Goal: Task Accomplishment & Management: Complete application form

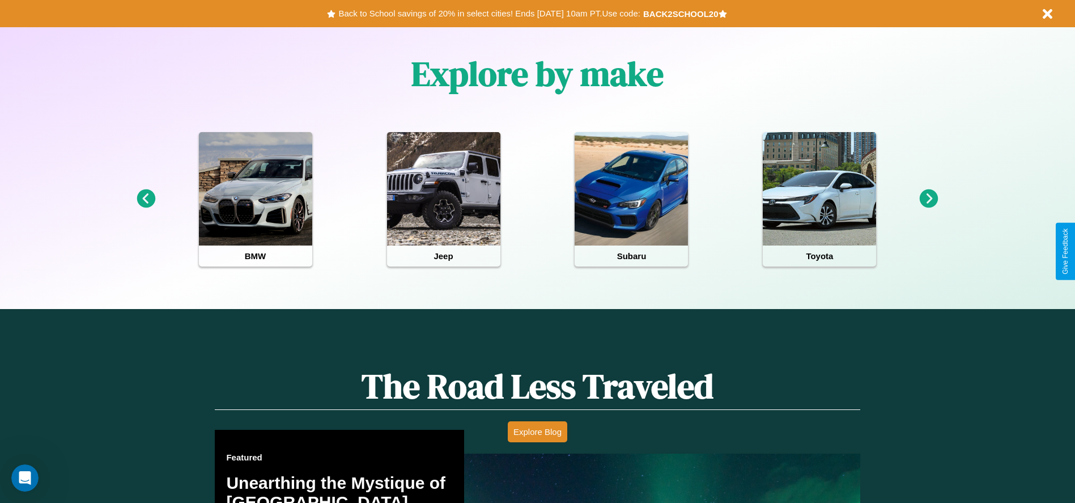
scroll to position [1626, 0]
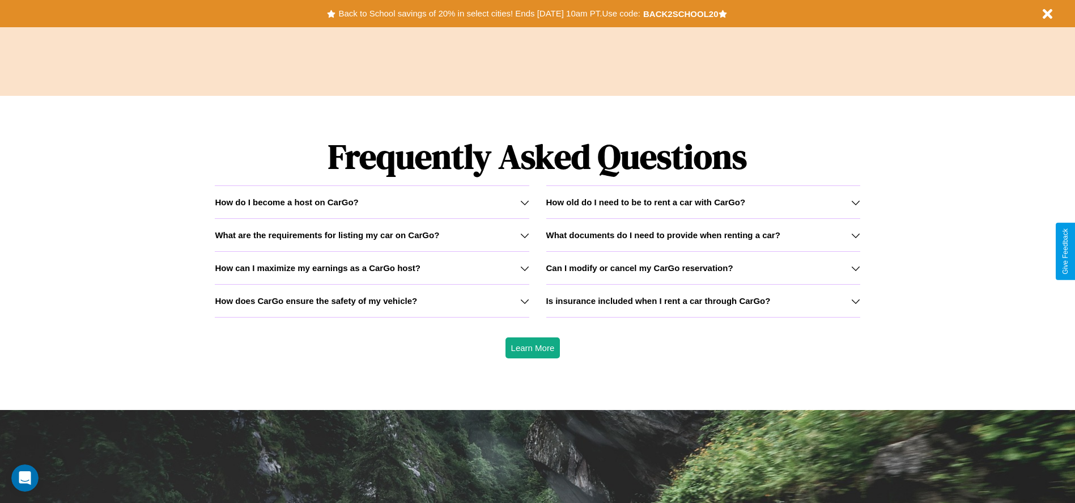
click at [524, 300] on icon at bounding box center [524, 300] width 9 height 9
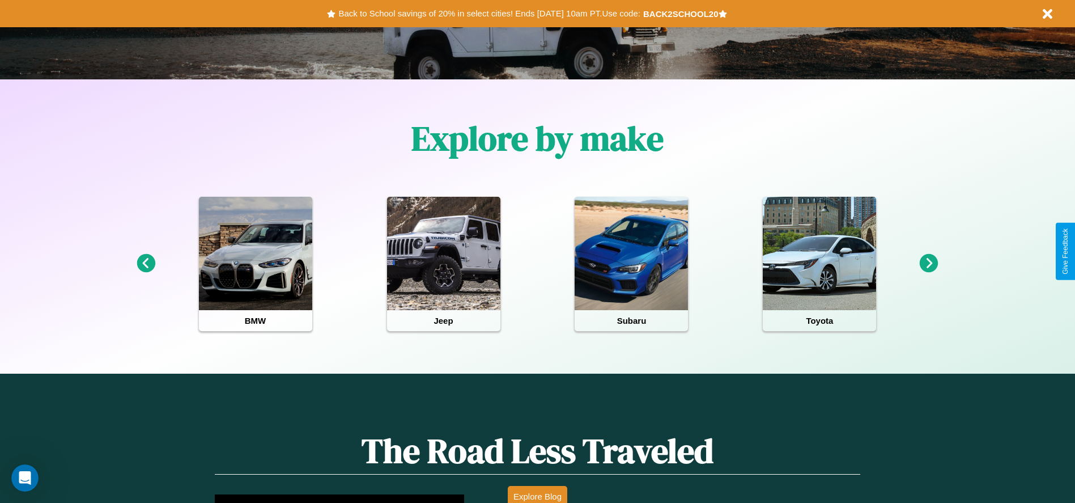
scroll to position [235, 0]
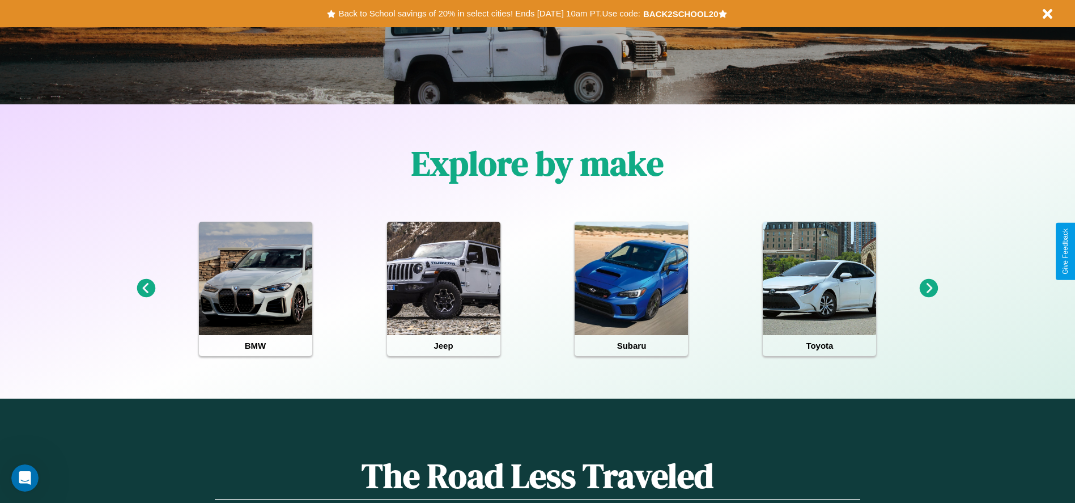
click at [929, 288] on icon at bounding box center [929, 288] width 19 height 19
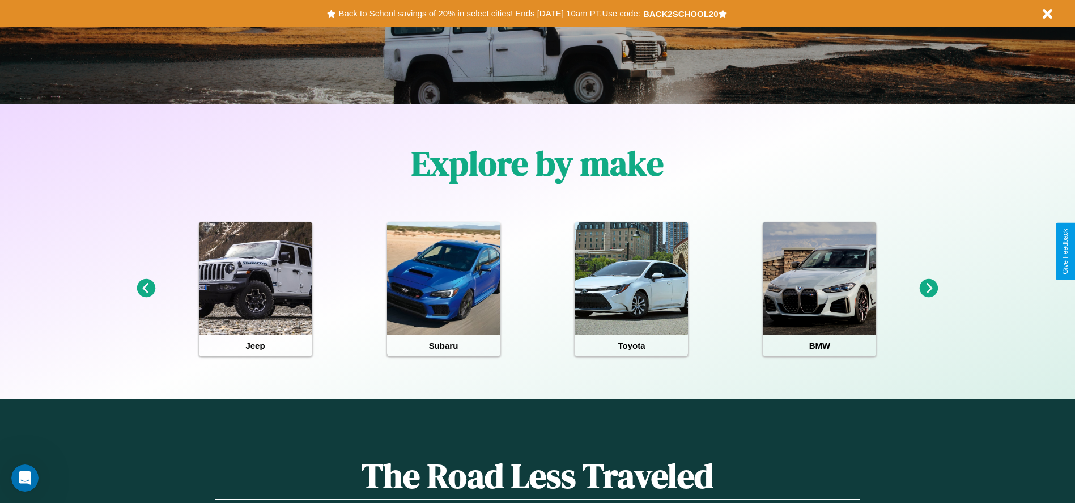
click at [929, 288] on icon at bounding box center [929, 288] width 19 height 19
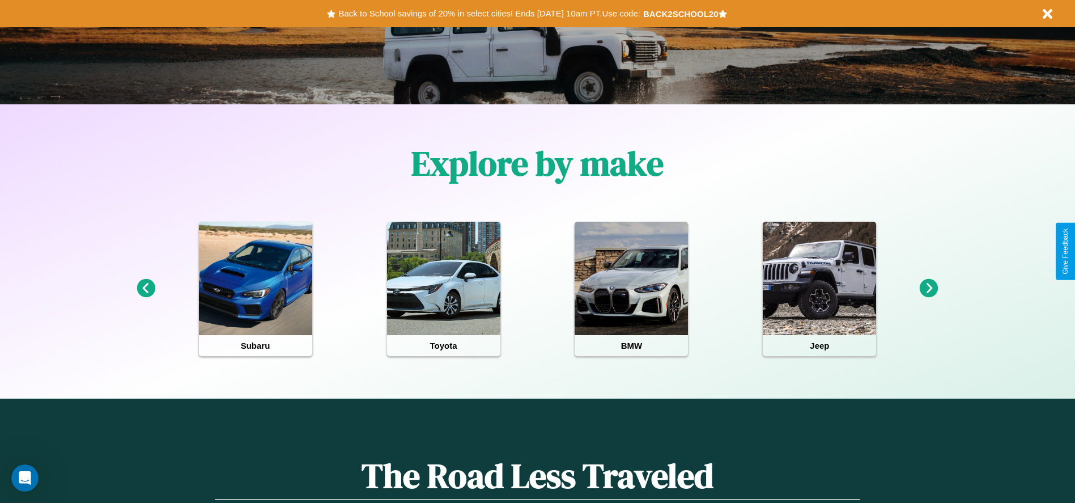
click at [929, 288] on icon at bounding box center [929, 288] width 19 height 19
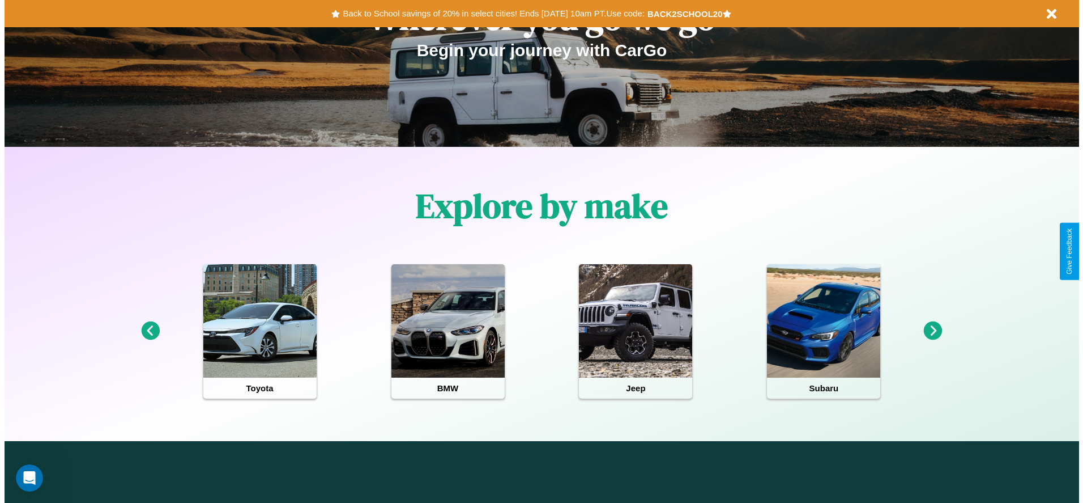
scroll to position [0, 0]
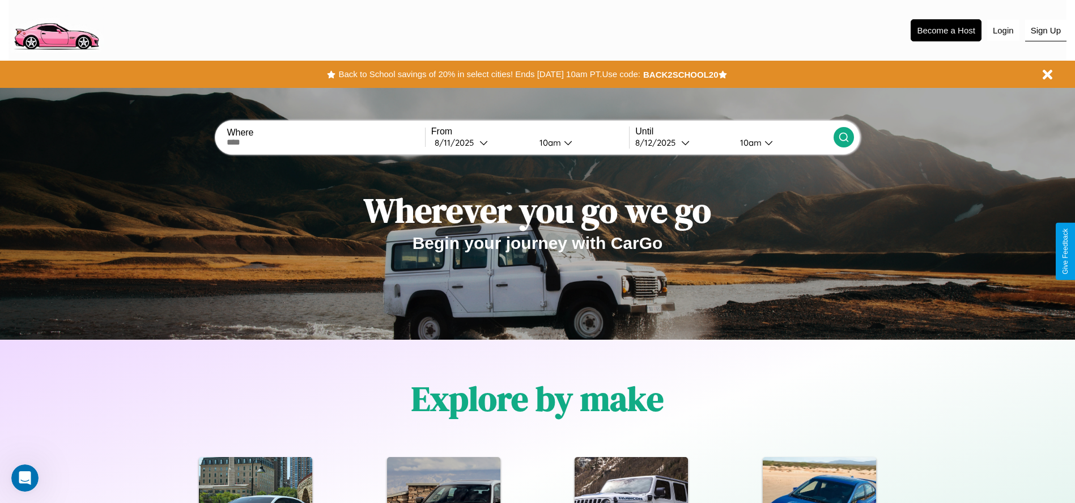
click at [1045, 30] on button "Sign Up" at bounding box center [1045, 31] width 41 height 22
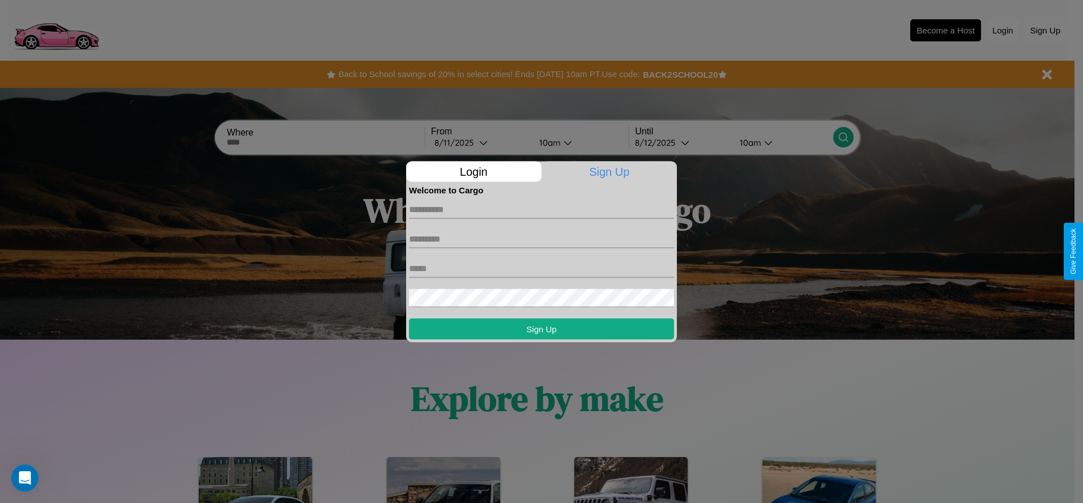
click at [946, 30] on div at bounding box center [541, 251] width 1083 height 503
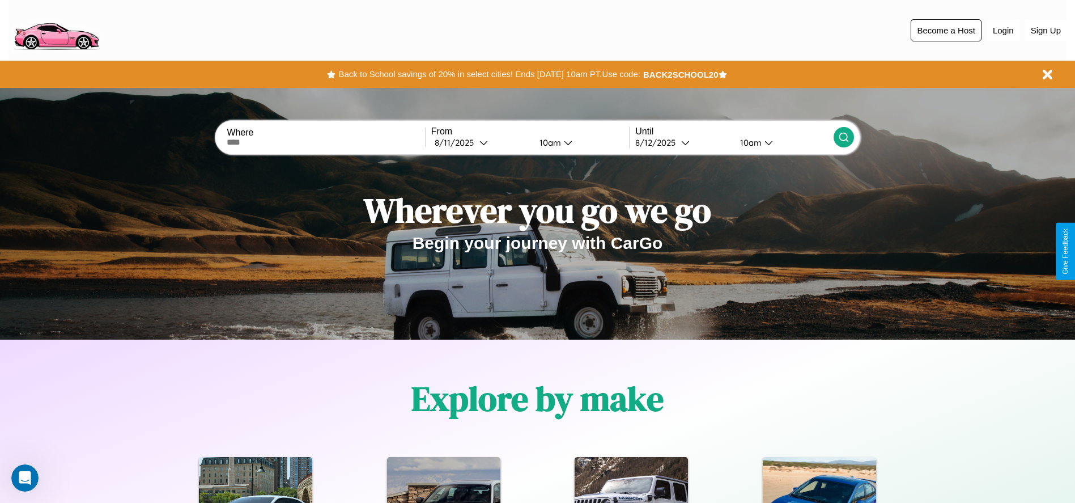
click at [946, 30] on button "Become a Host" at bounding box center [945, 30] width 71 height 22
